Goal: Purchase product/service

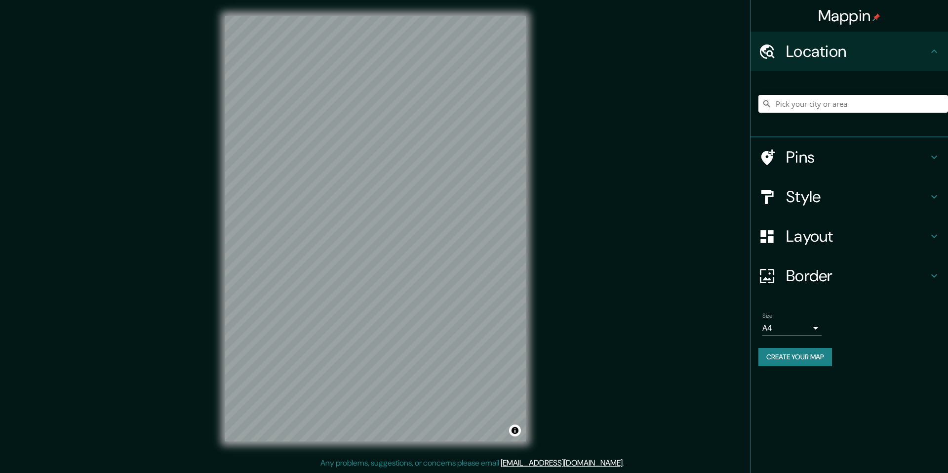
click at [811, 100] on input "Pick your city or area" at bounding box center [854, 104] width 190 height 18
type input "[GEOGRAPHIC_DATA][PERSON_NAME], [GEOGRAPHIC_DATA]-[GEOGRAPHIC_DATA], [PERSON_NA…"
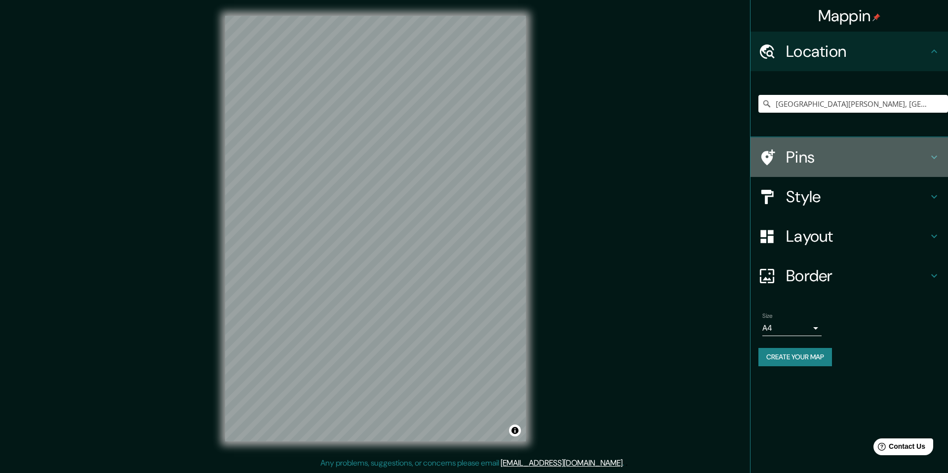
click at [854, 159] on h4 "Pins" at bounding box center [857, 157] width 142 height 20
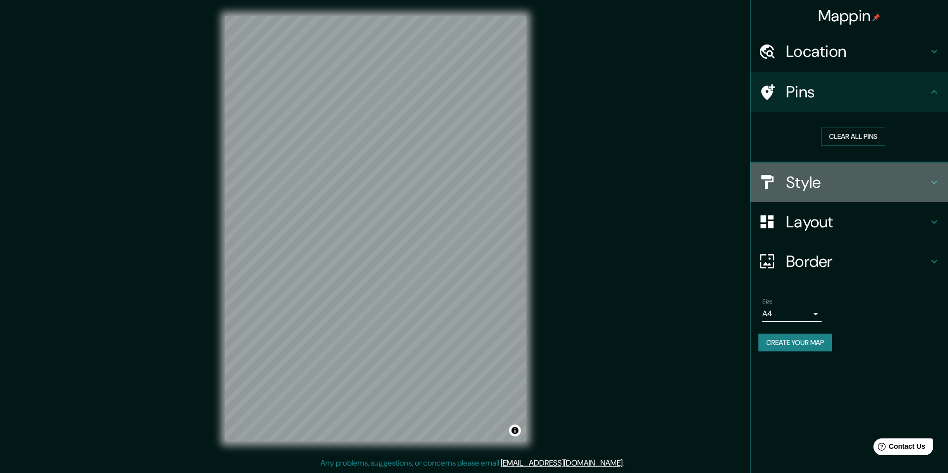
click at [833, 180] on h4 "Style" at bounding box center [857, 182] width 142 height 20
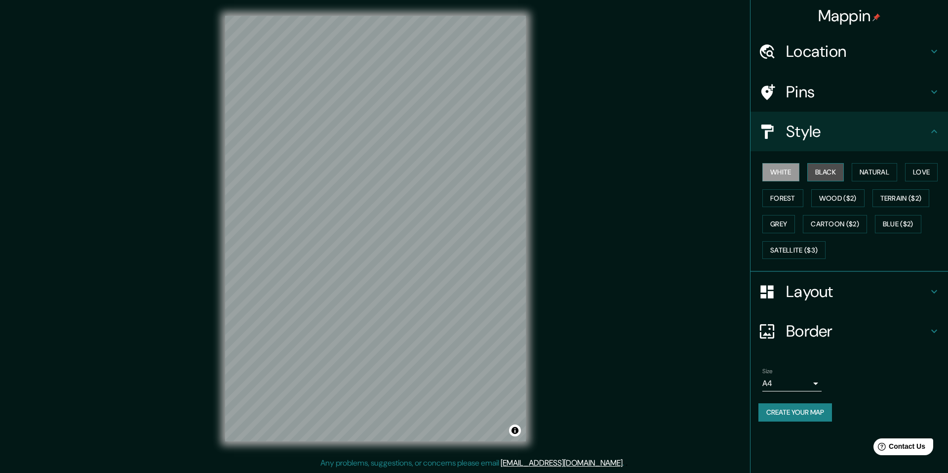
click at [835, 166] on button "Black" at bounding box center [825, 172] width 37 height 18
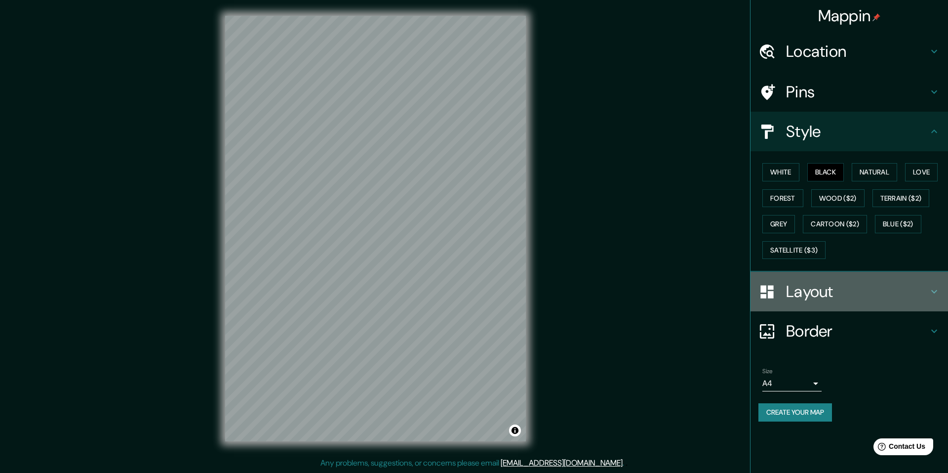
click at [807, 293] on h4 "Layout" at bounding box center [857, 291] width 142 height 20
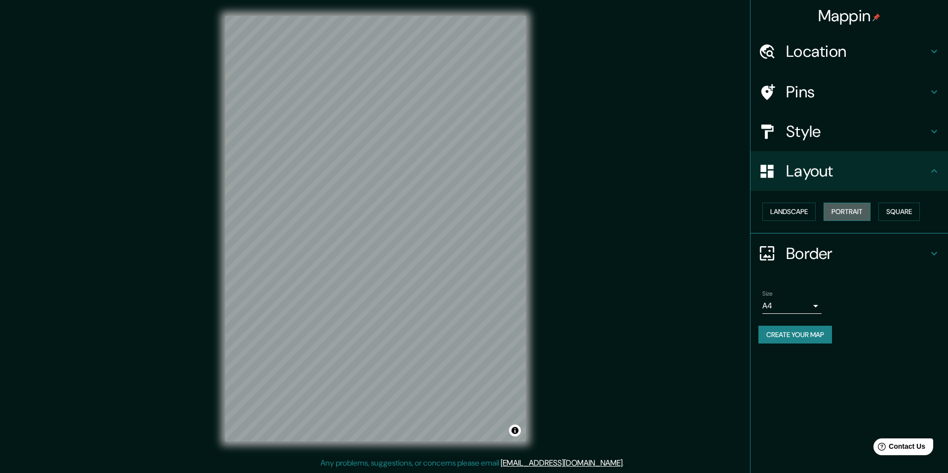
click at [841, 217] on button "Portrait" at bounding box center [847, 211] width 47 height 18
click at [855, 206] on button "Portrait" at bounding box center [847, 211] width 47 height 18
click at [795, 210] on button "Landscape" at bounding box center [788, 211] width 53 height 18
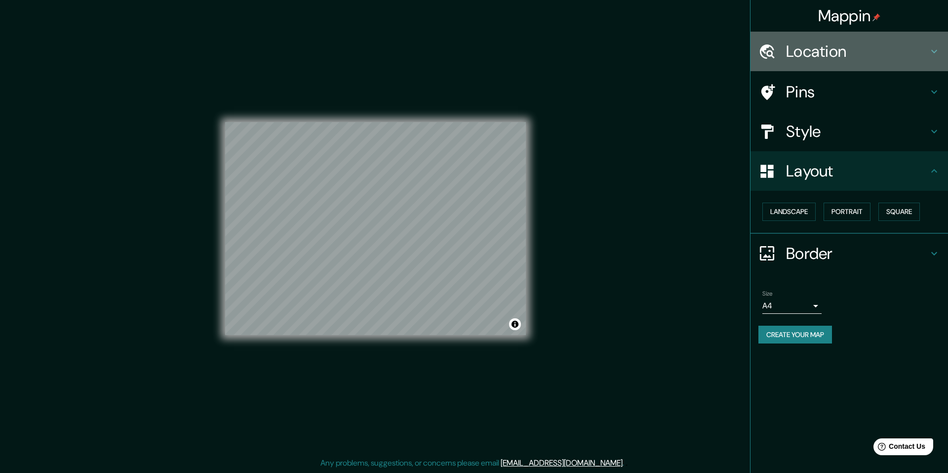
click at [840, 49] on h4 "Location" at bounding box center [857, 51] width 142 height 20
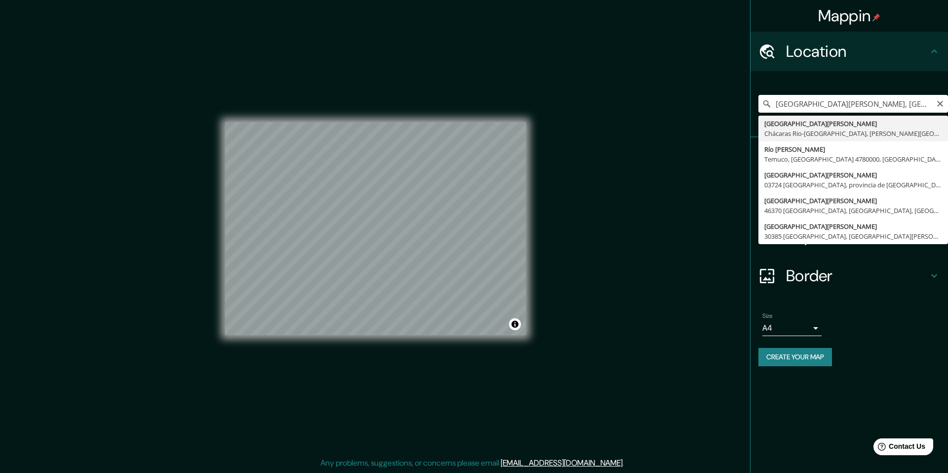
click at [833, 95] on input "[GEOGRAPHIC_DATA][PERSON_NAME], [GEOGRAPHIC_DATA]-[GEOGRAPHIC_DATA], [PERSON_NA…" at bounding box center [854, 104] width 190 height 18
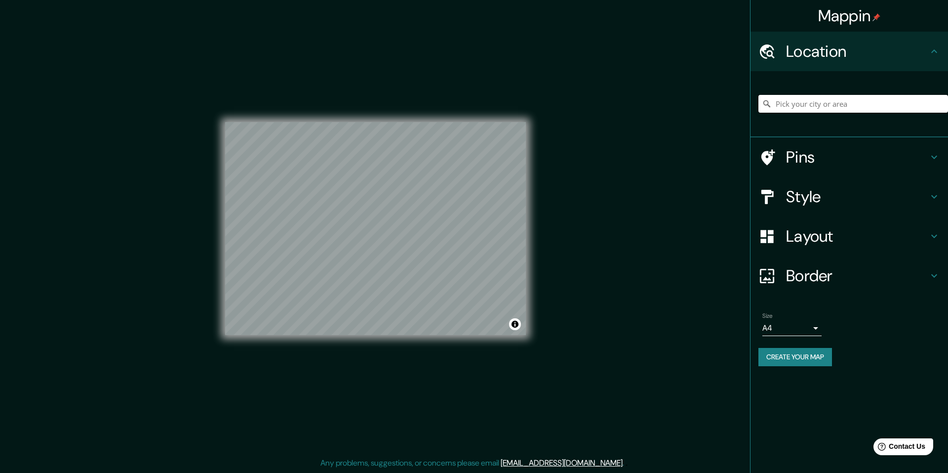
paste input "40.49449794640603, -3.7528063340425906"
drag, startPoint x: 782, startPoint y: 118, endPoint x: 937, endPoint y: 84, distance: 159.0
click at [937, 84] on div "40.49449794640603, -3.7528063340425906 No results found" at bounding box center [854, 103] width 190 height 49
click at [844, 98] on input "40.49449794640603, -3.7528063340425906" at bounding box center [854, 104] width 190 height 18
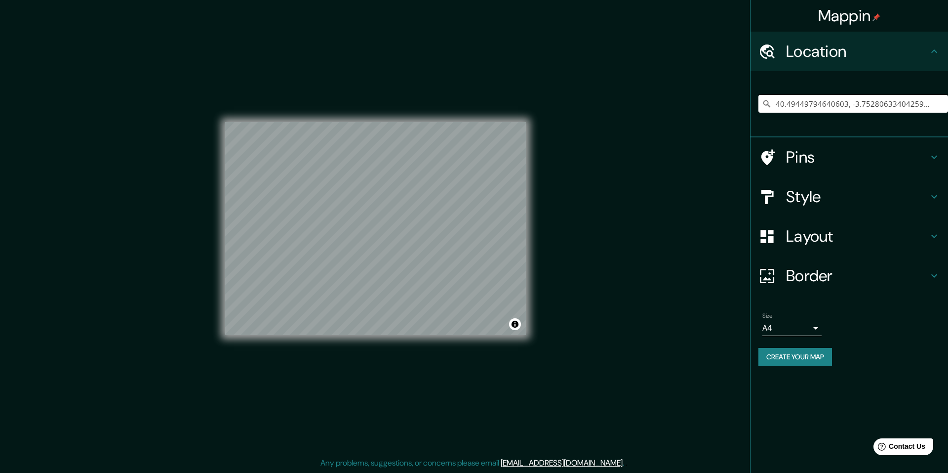
click at [844, 98] on input "40.49449794640603, -3.7528063340425906" at bounding box center [854, 104] width 190 height 18
click at [817, 97] on input "Río [PERSON_NAME], 28860 [PERSON_NAME], [GEOGRAPHIC_DATA], [GEOGRAPHIC_DATA]" at bounding box center [854, 104] width 190 height 18
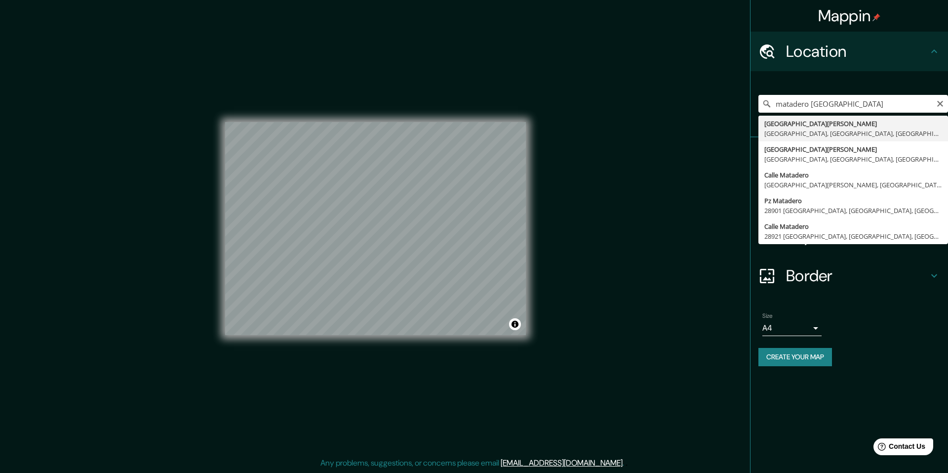
type input "[GEOGRAPHIC_DATA][PERSON_NAME], [GEOGRAPHIC_DATA], [GEOGRAPHIC_DATA]"
